Goal: Information Seeking & Learning: Learn about a topic

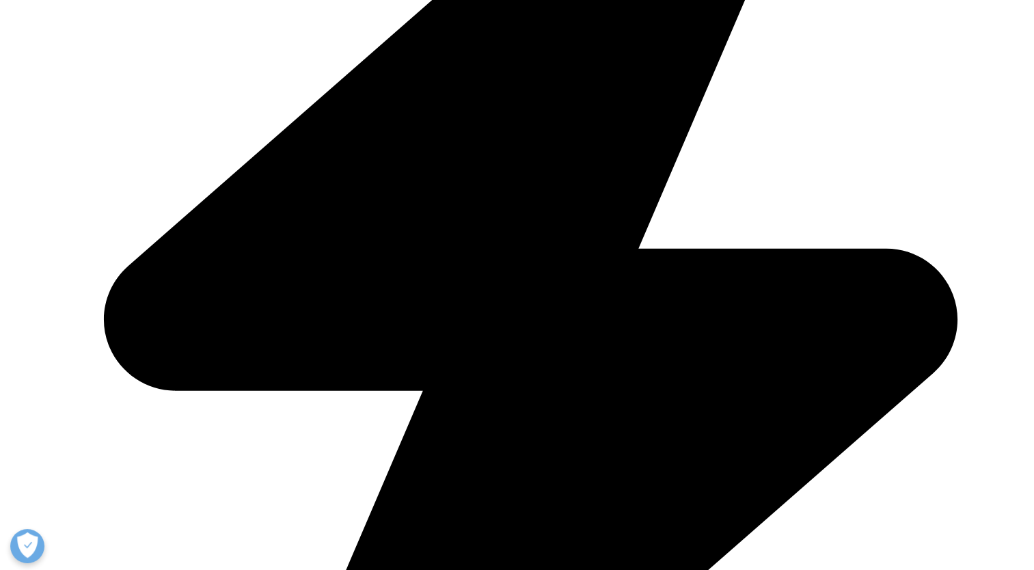
scroll to position [615, 0]
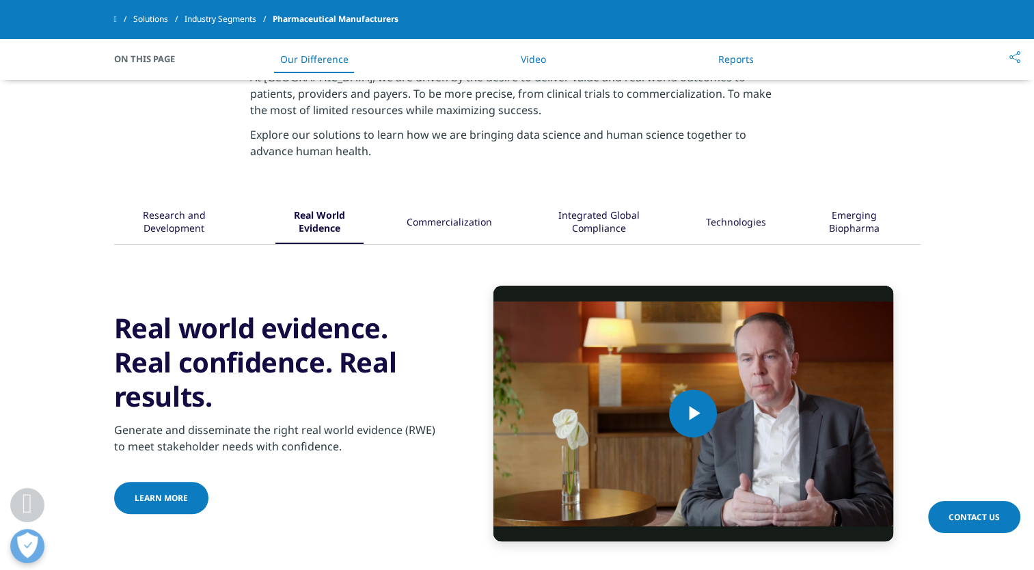
click at [463, 231] on div "Commercialization" at bounding box center [449, 223] width 85 height 42
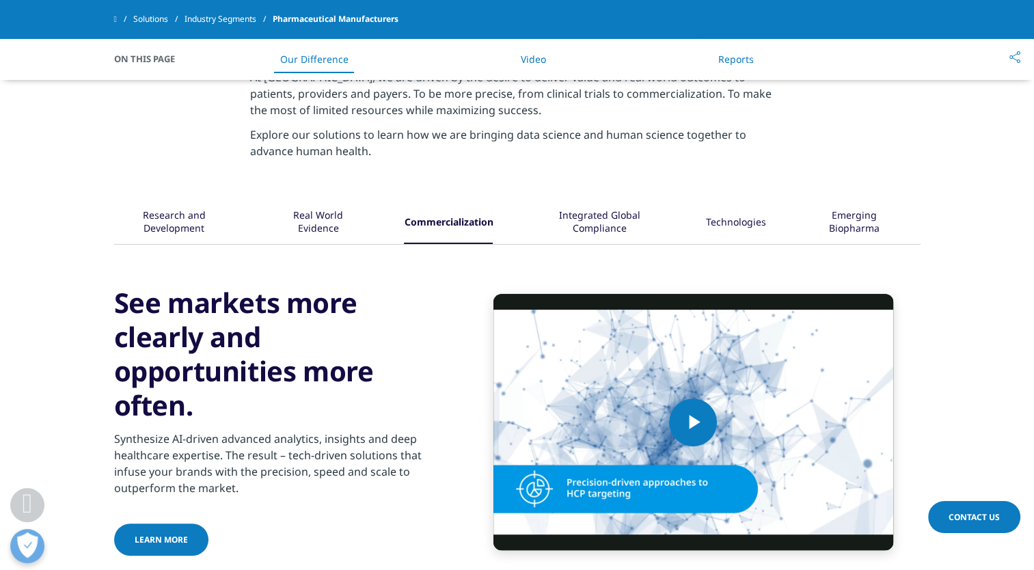
click at [631, 224] on div "Integrated Global Compliance" at bounding box center [599, 223] width 127 height 42
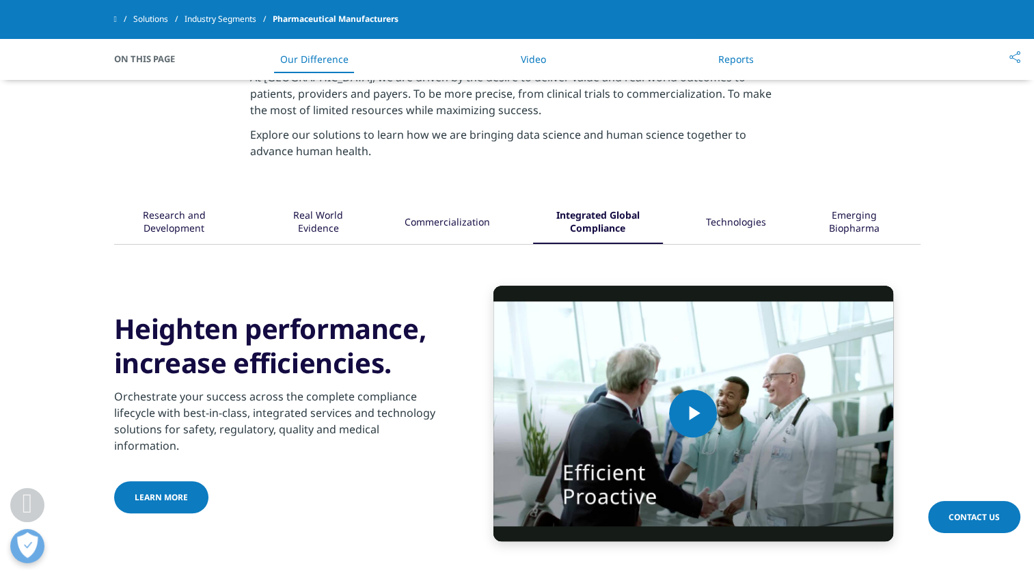
click at [756, 225] on div "Technologies" at bounding box center [736, 223] width 60 height 42
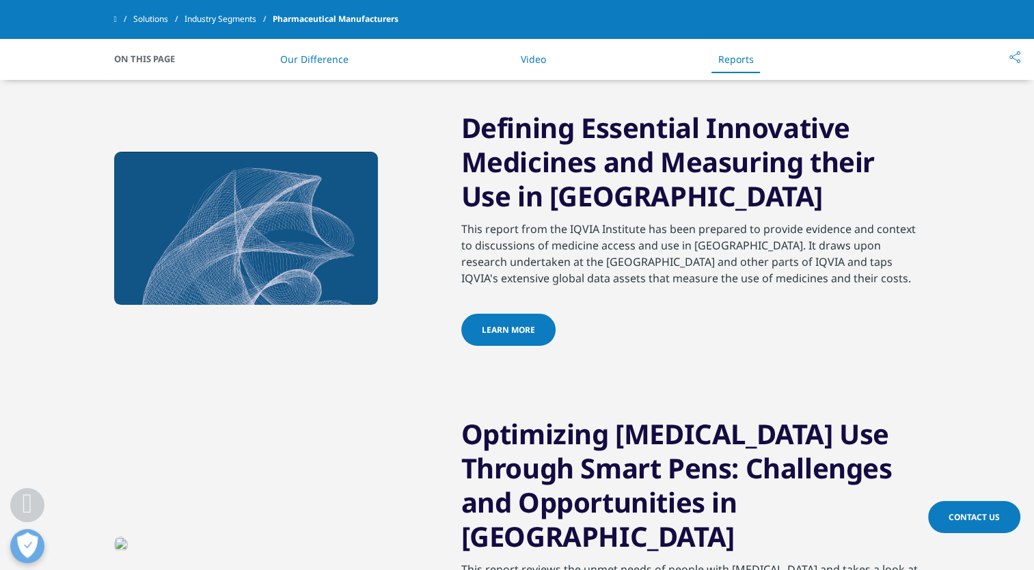
scroll to position [1708, 0]
